Goal: Navigation & Orientation: Go to known website

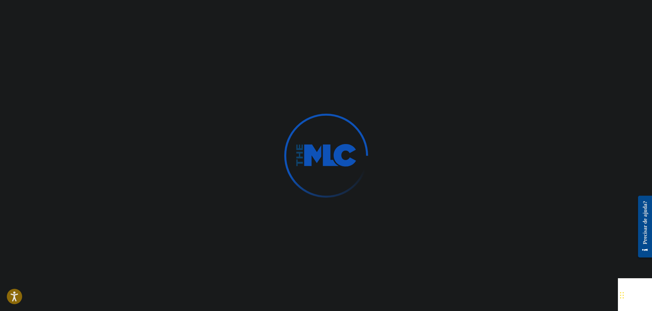
click at [249, 163] on div at bounding box center [326, 155] width 652 height 311
click at [327, 154] on img at bounding box center [326, 155] width 61 height 23
